Goal: Task Accomplishment & Management: Manage account settings

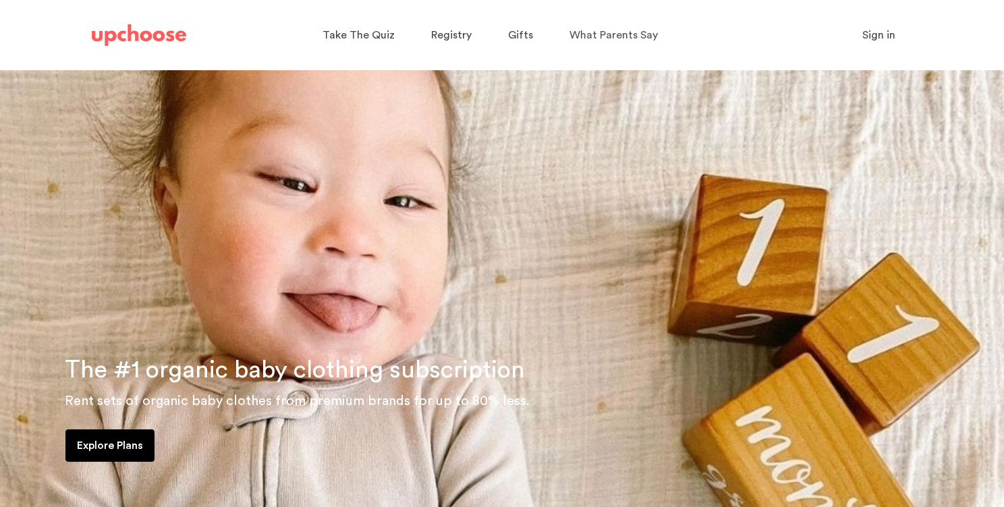
click at [877, 33] on span "Sign in" at bounding box center [879, 35] width 33 height 11
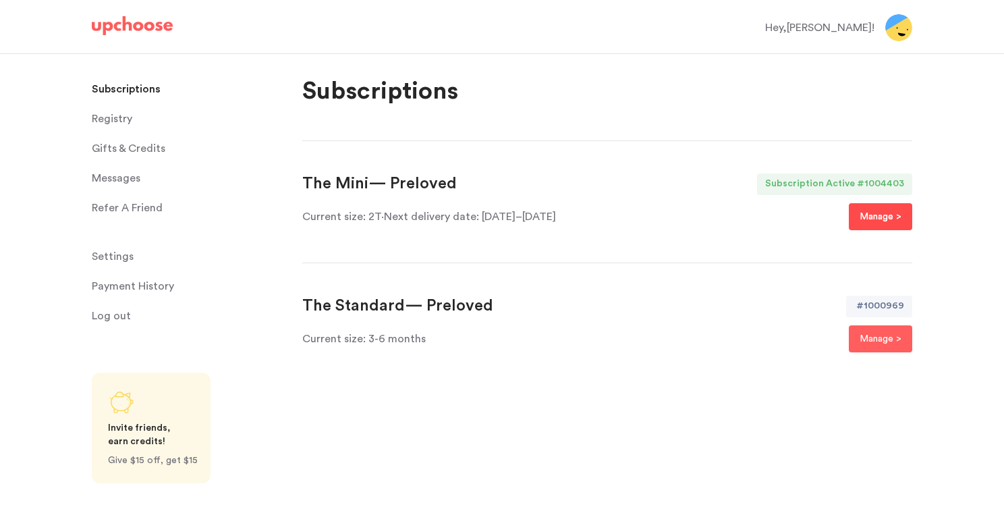
click at [887, 215] on p "Manage >" at bounding box center [881, 217] width 42 height 16
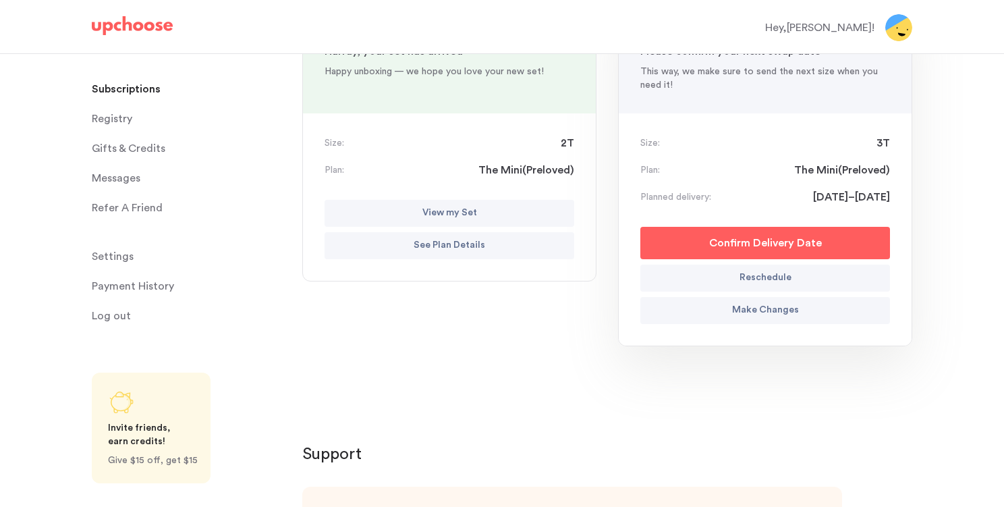
scroll to position [250, 0]
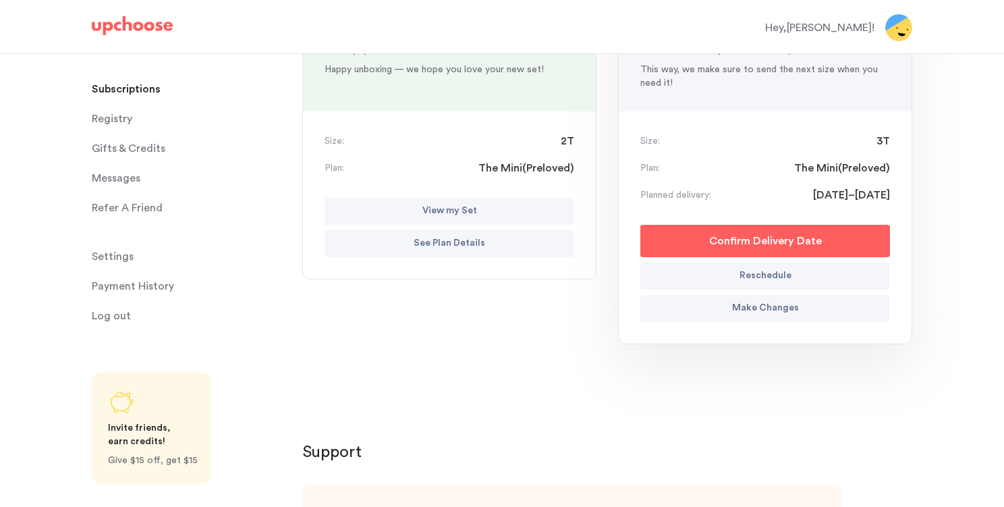
click at [823, 310] on button "Make Changes" at bounding box center [766, 308] width 250 height 27
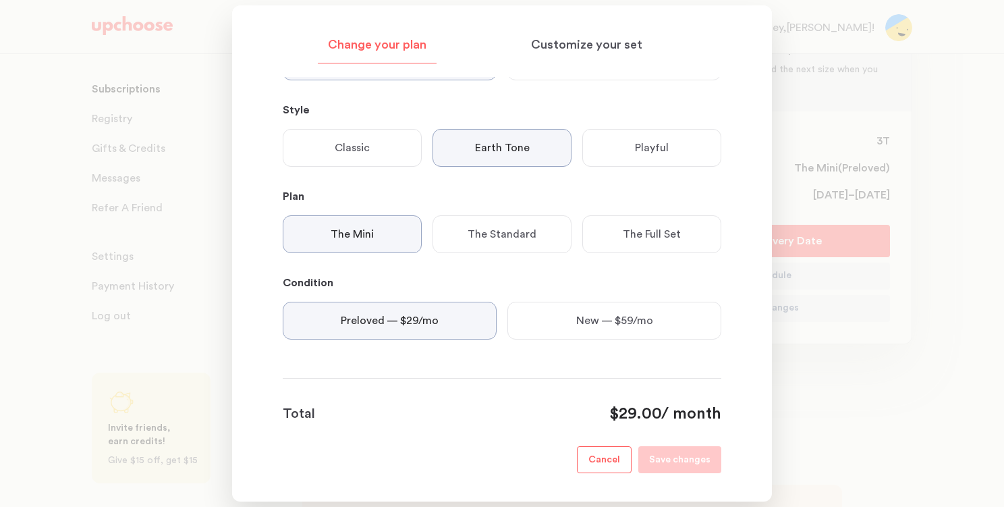
scroll to position [270, 0]
click at [612, 462] on p "Cancel" at bounding box center [605, 460] width 32 height 16
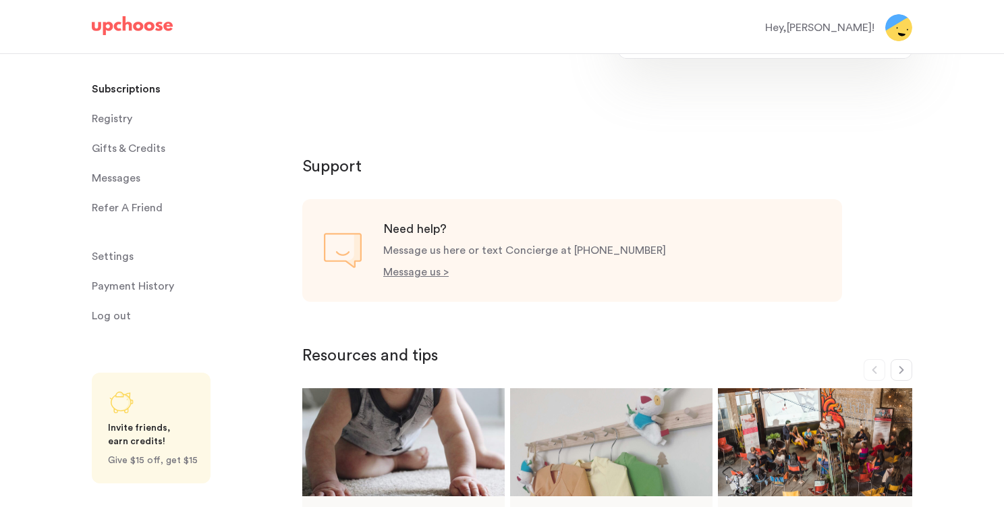
scroll to position [542, 0]
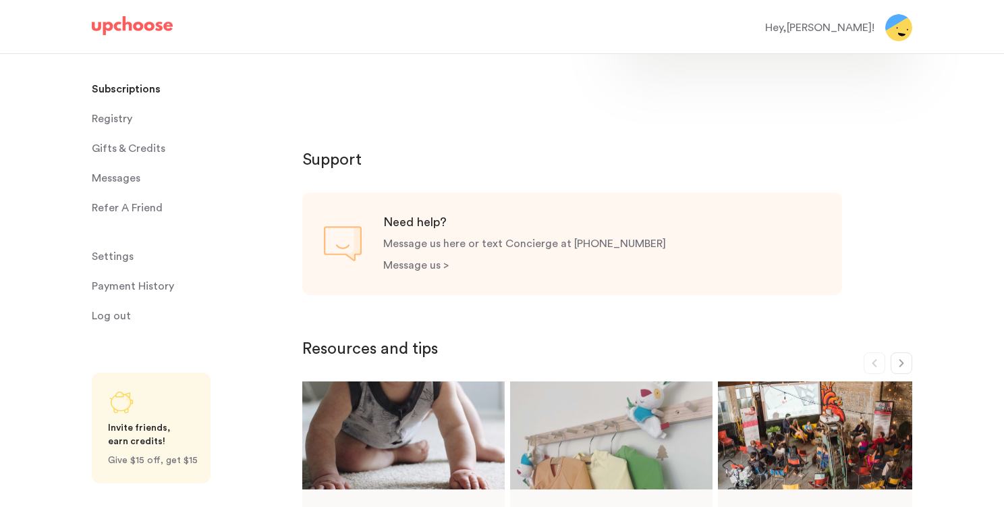
click at [434, 267] on p "Message us >" at bounding box center [415, 265] width 65 height 11
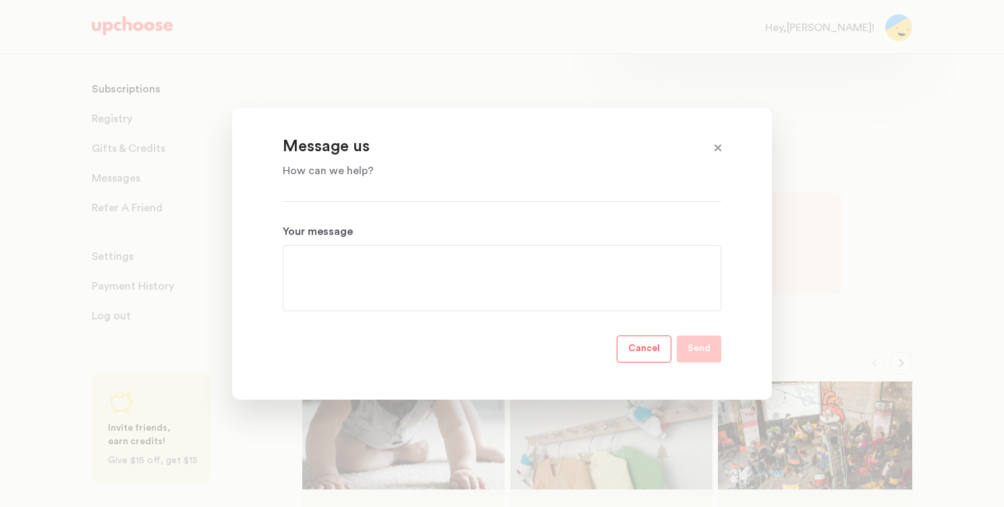
click at [410, 184] on section "Message us How can we help? Your message Cancel Send" at bounding box center [502, 254] width 540 height 292
click at [373, 271] on textarea "Your message" at bounding box center [502, 278] width 417 height 49
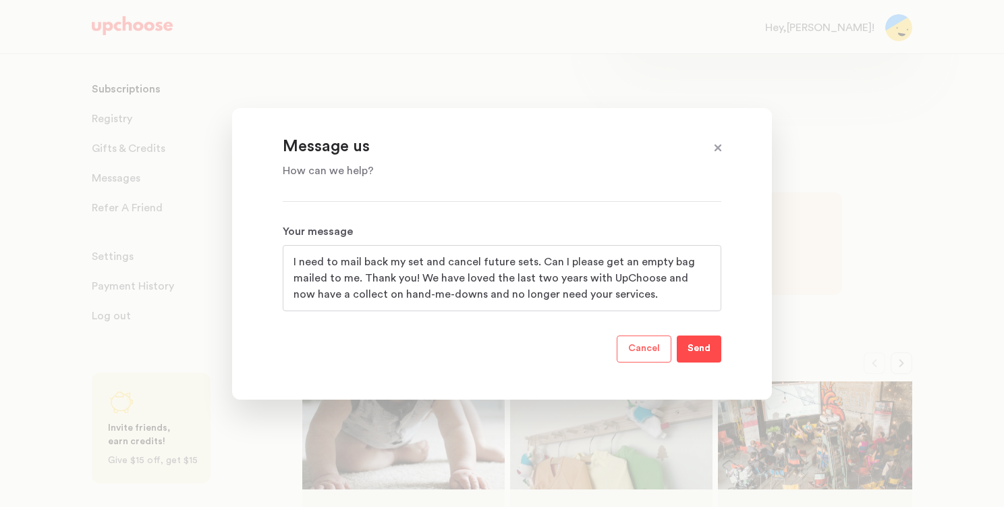
type textarea "I need to mail back my set and cancel future sets. Can I please get an empty ba…"
click at [690, 352] on p "Send" at bounding box center [699, 349] width 23 height 16
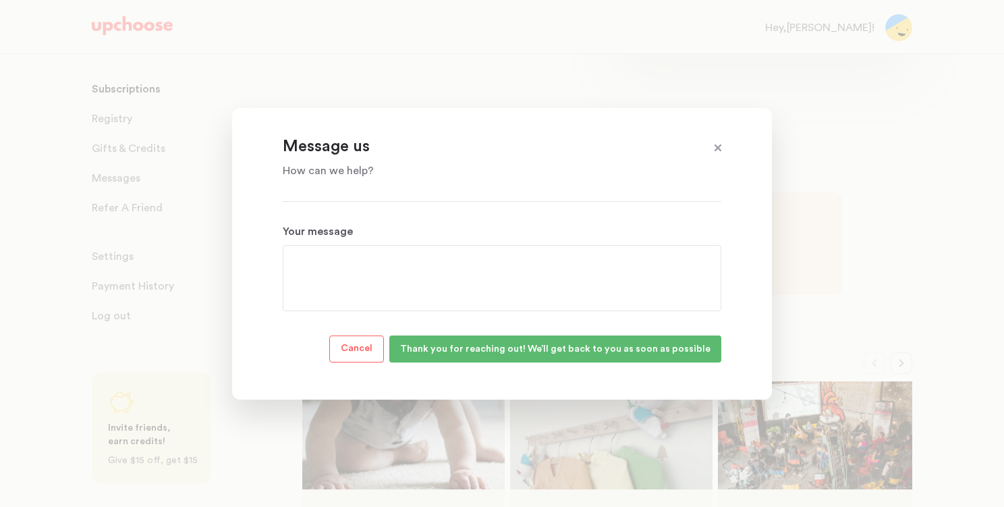
click at [719, 147] on span at bounding box center [718, 149] width 18 height 18
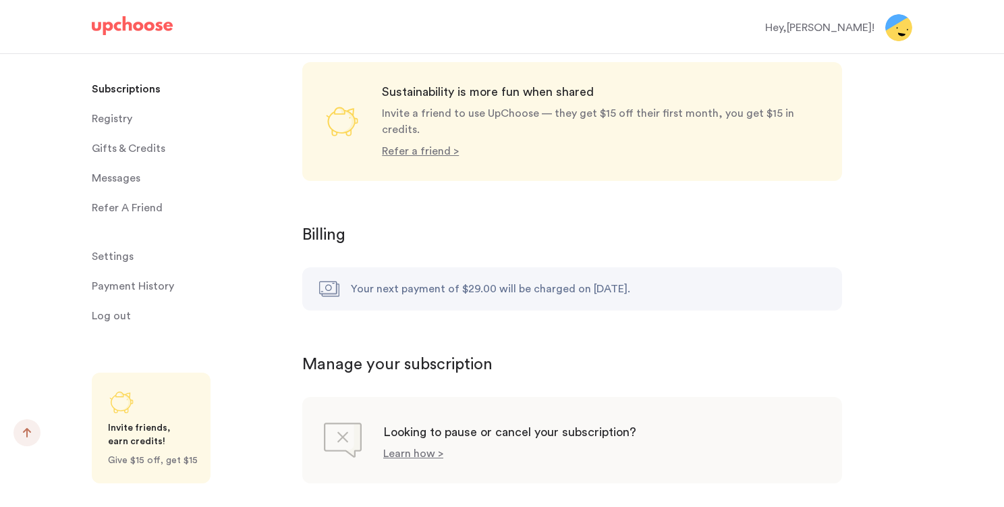
scroll to position [1259, 0]
click at [415, 446] on p "Learn how >" at bounding box center [413, 451] width 60 height 11
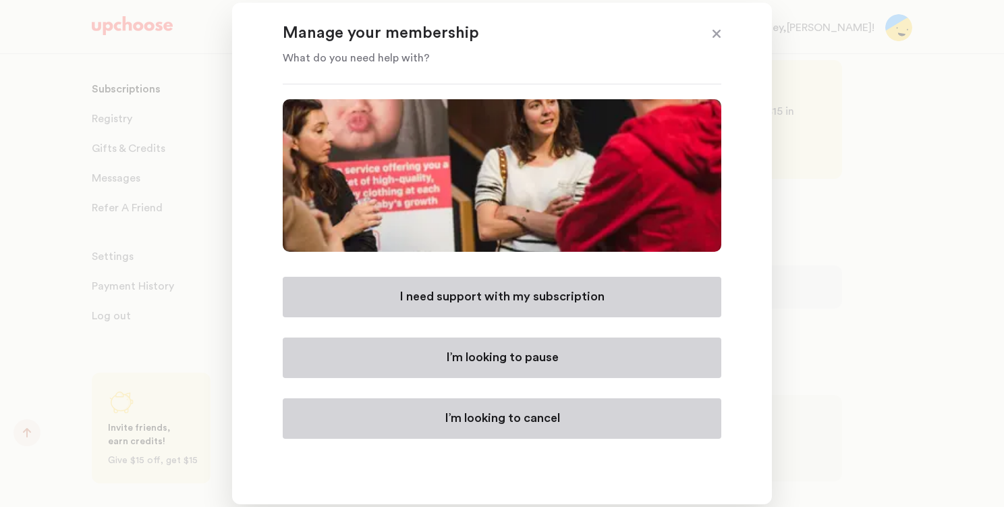
click at [470, 419] on p "I’m looking to cancel" at bounding box center [502, 418] width 115 height 16
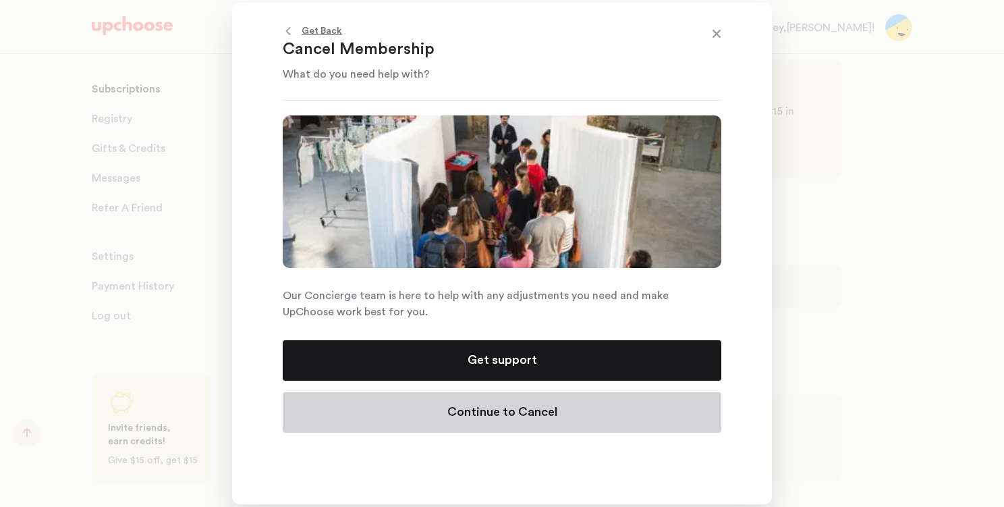
click at [470, 419] on p "Continue to Cancel" at bounding box center [502, 412] width 110 height 16
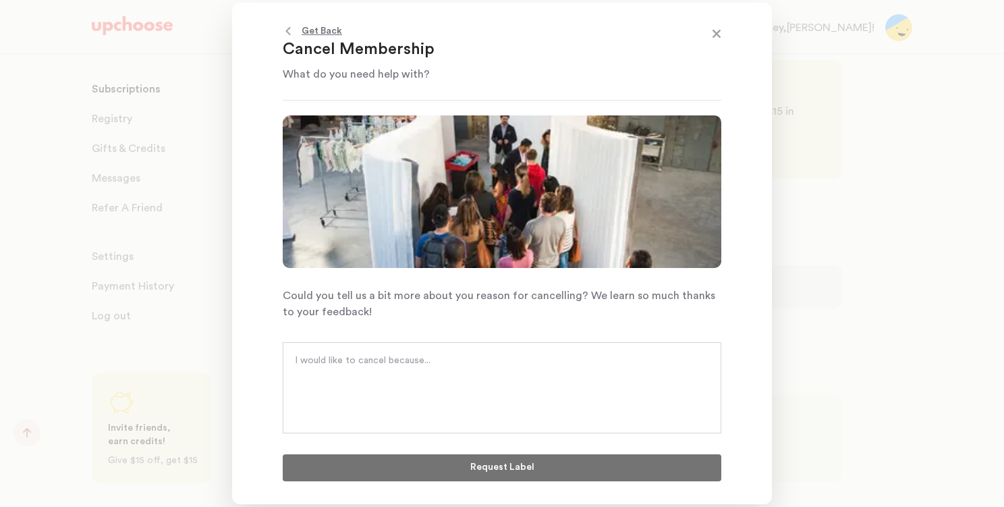
click at [449, 370] on textarea at bounding box center [502, 374] width 414 height 40
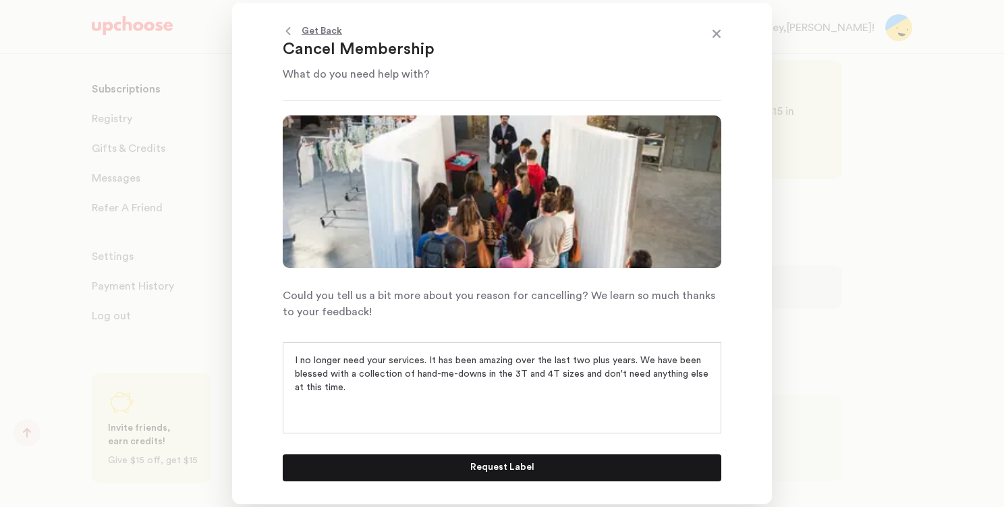
click at [516, 464] on p "Request Label" at bounding box center [502, 468] width 64 height 16
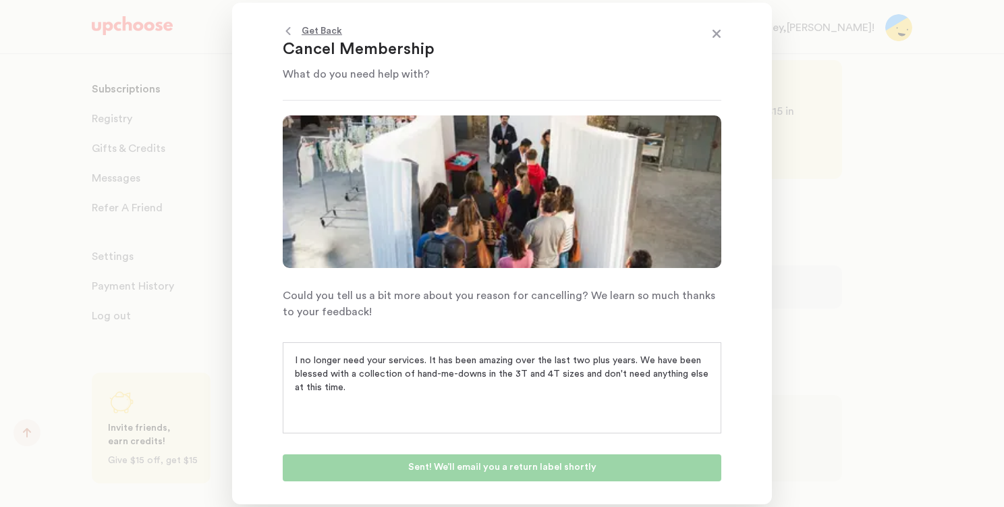
click at [495, 426] on div "I no longer need your services. It has been amazing over the last two plus year…" at bounding box center [502, 387] width 439 height 91
click at [448, 375] on textarea "I no longer need your services. It has been amazing over the last two plus year…" at bounding box center [502, 374] width 414 height 40
type textarea "I no longer need your services. It has been amazing over the last two plus year…"
click at [391, 399] on div "I no longer need your services. It has been amazing over the last two plus year…" at bounding box center [502, 387] width 439 height 91
click at [356, 441] on form "I no longer need your services. It has been amazing over the last two plus year…" at bounding box center [502, 409] width 439 height 144
